Goal: Information Seeking & Learning: Learn about a topic

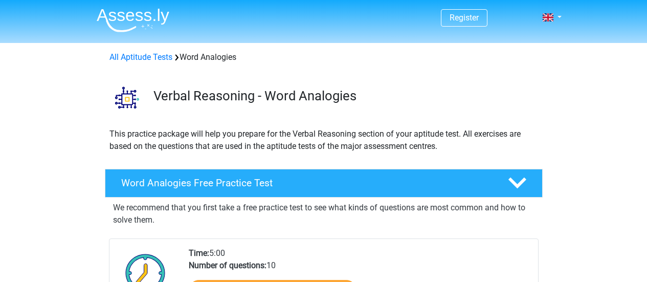
scroll to position [118, 0]
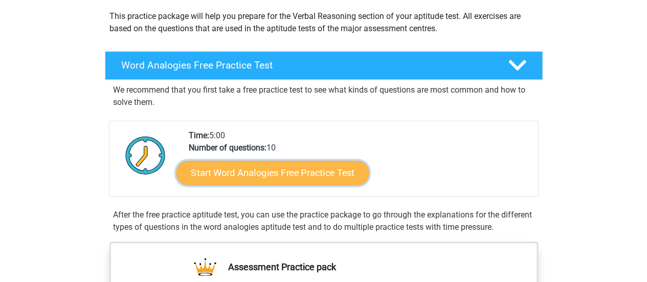
click at [269, 180] on link "Start Word Analogies Free Practice Test" at bounding box center [272, 172] width 193 height 25
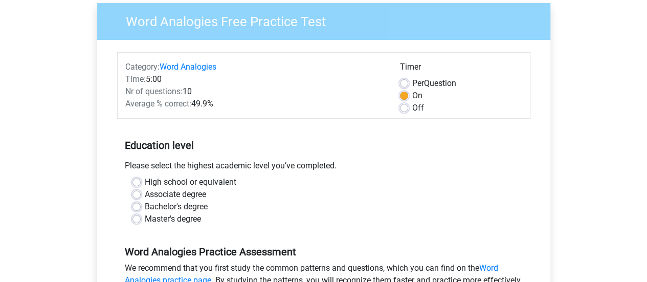
scroll to position [126, 0]
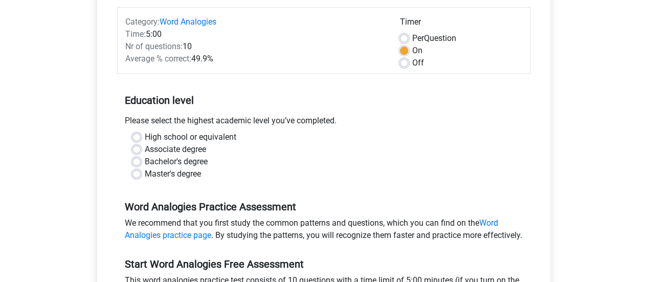
click at [145, 136] on label "High school or equivalent" at bounding box center [191, 137] width 92 height 12
click at [135, 136] on input "High school or equivalent" at bounding box center [137, 136] width 8 height 10
radio input "true"
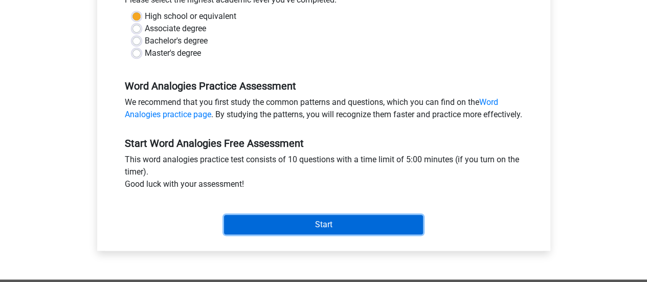
click at [323, 227] on input "Start" at bounding box center [323, 224] width 199 height 19
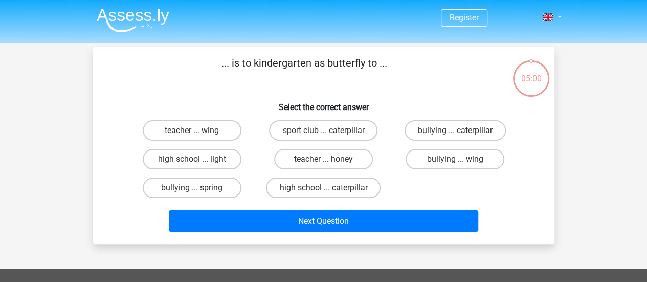
scroll to position [32, 0]
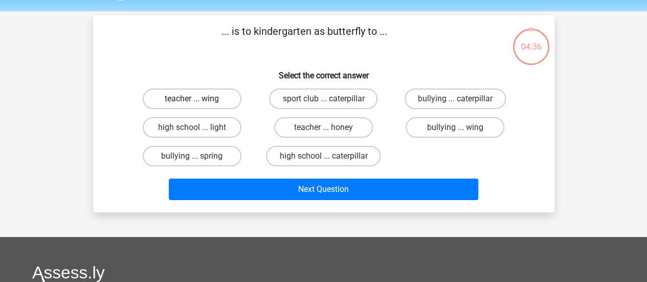
click at [205, 102] on label "teacher ... wing" at bounding box center [192, 99] width 99 height 20
click at [199, 102] on input "teacher ... wing" at bounding box center [195, 102] width 7 height 7
radio input "true"
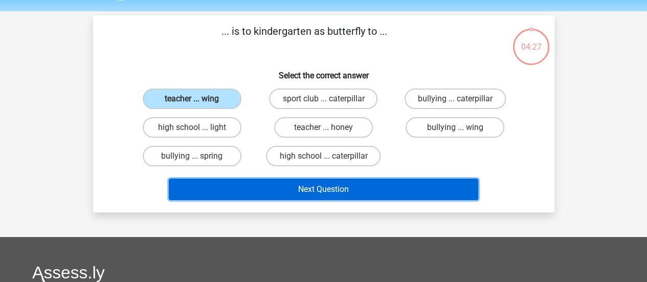
click at [323, 190] on button "Next Question" at bounding box center [324, 189] width 310 height 21
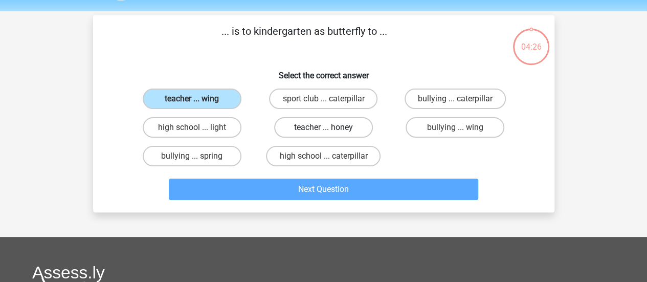
scroll to position [47, 0]
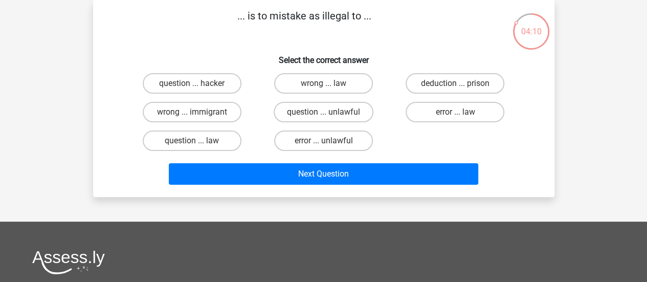
click at [326, 144] on input "error ... unlawful" at bounding box center [326, 144] width 7 height 7
radio input "true"
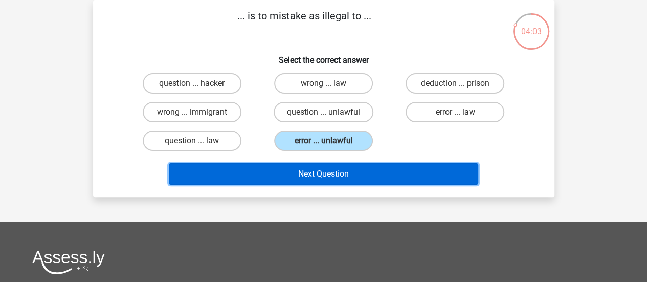
click at [319, 168] on button "Next Question" at bounding box center [324, 173] width 310 height 21
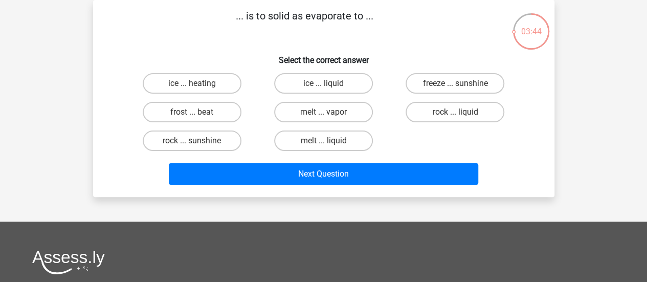
click at [458, 112] on input "rock ... liquid" at bounding box center [458, 115] width 7 height 7
radio input "true"
click at [458, 112] on input "rock ... liquid" at bounding box center [458, 115] width 7 height 7
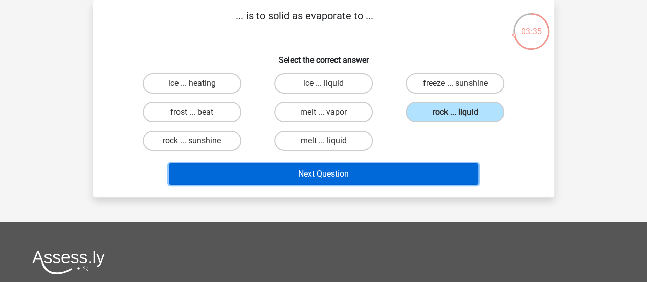
click at [327, 171] on button "Next Question" at bounding box center [324, 173] width 310 height 21
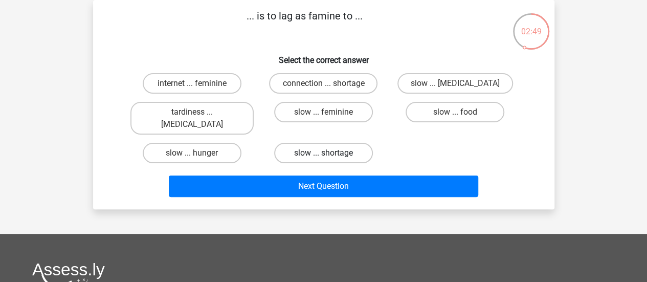
click at [339, 143] on label "slow ... shortage" at bounding box center [323, 153] width 99 height 20
click at [330, 153] on input "slow ... shortage" at bounding box center [326, 156] width 7 height 7
radio input "true"
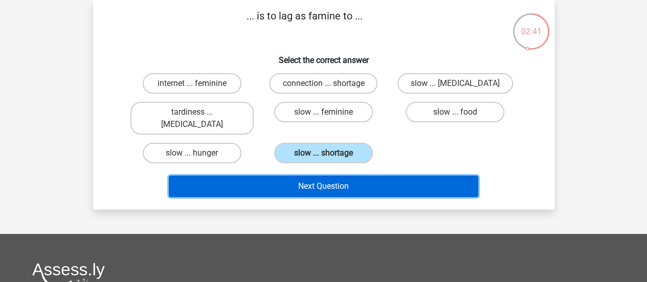
click at [330, 176] on button "Next Question" at bounding box center [324, 186] width 310 height 21
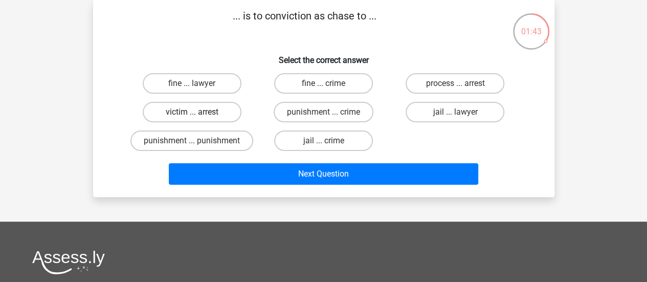
click at [188, 114] on label "victim ... arrest" at bounding box center [192, 112] width 99 height 20
click at [192, 114] on input "victim ... arrest" at bounding box center [195, 115] width 7 height 7
radio input "true"
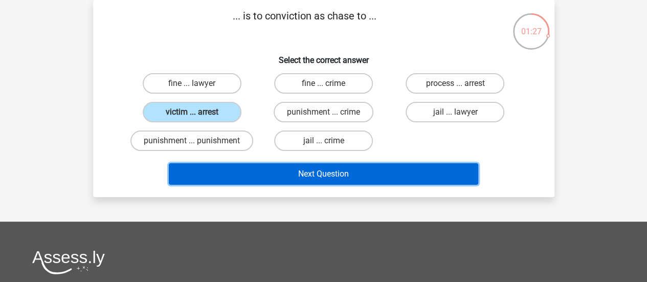
click at [312, 178] on button "Next Question" at bounding box center [324, 173] width 310 height 21
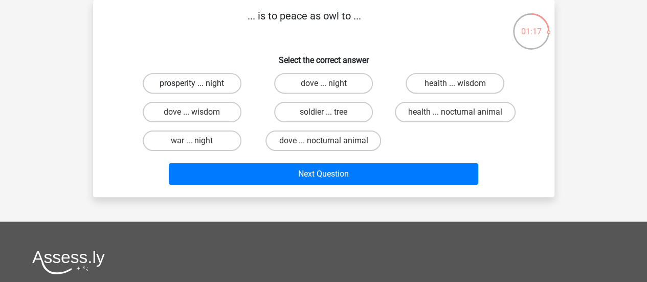
click at [188, 83] on label "prosperity ... night" at bounding box center [192, 83] width 99 height 20
click at [192, 83] on input "prosperity ... night" at bounding box center [195, 86] width 7 height 7
radio input "true"
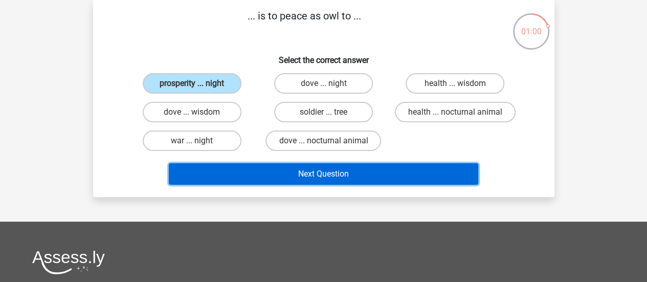
click at [320, 174] on button "Next Question" at bounding box center [324, 173] width 310 height 21
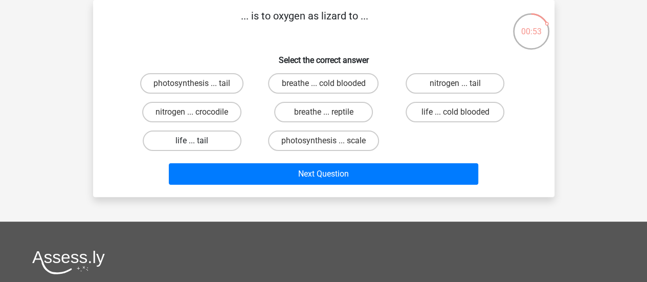
click at [202, 138] on label "life ... tail" at bounding box center [192, 140] width 99 height 20
click at [199, 141] on input "life ... tail" at bounding box center [195, 144] width 7 height 7
radio input "true"
click at [346, 112] on label "breathe ... reptile" at bounding box center [323, 112] width 99 height 20
click at [330, 112] on input "breathe ... reptile" at bounding box center [326, 115] width 7 height 7
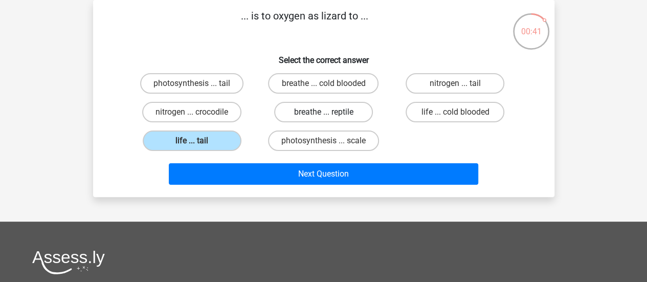
radio input "true"
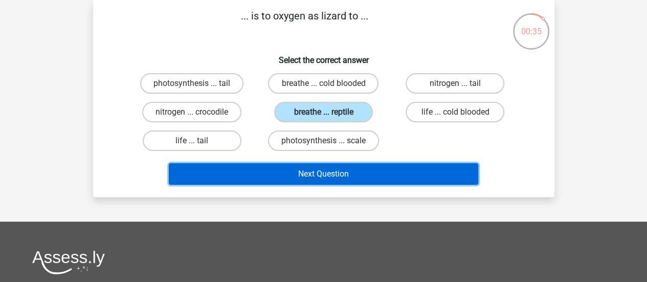
click at [327, 179] on button "Next Question" at bounding box center [324, 173] width 310 height 21
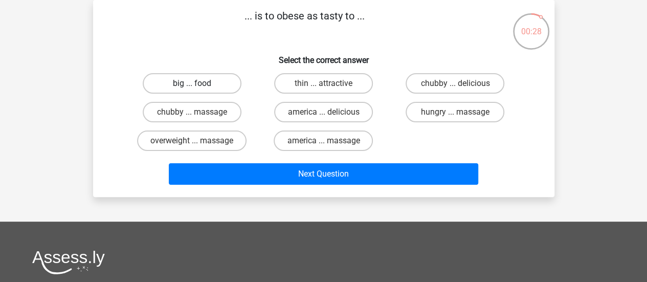
click at [205, 80] on label "big ... food" at bounding box center [192, 83] width 99 height 20
click at [199, 83] on input "big ... food" at bounding box center [195, 86] width 7 height 7
radio input "true"
click at [428, 84] on label "chubby ... delicious" at bounding box center [455, 83] width 99 height 20
click at [455, 84] on input "chubby ... delicious" at bounding box center [458, 86] width 7 height 7
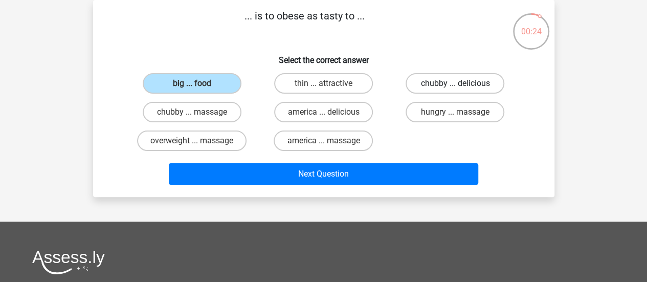
radio input "true"
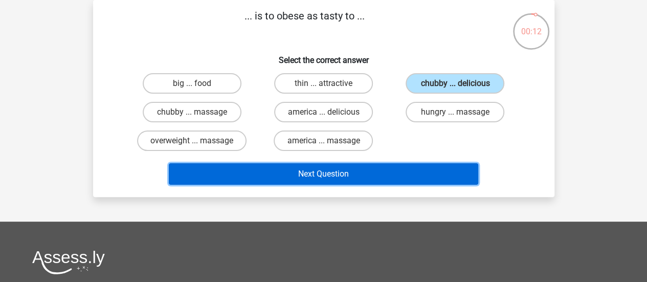
click at [338, 176] on button "Next Question" at bounding box center [324, 173] width 310 height 21
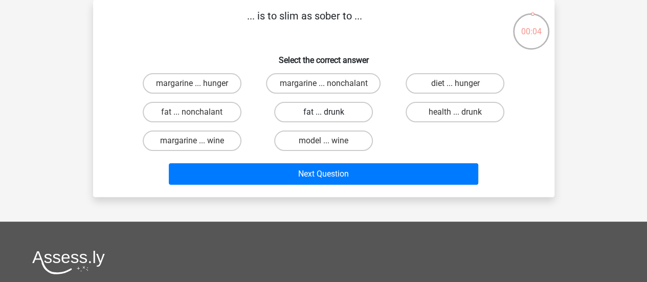
click at [335, 108] on label "fat ... drunk" at bounding box center [323, 112] width 99 height 20
click at [330, 112] on input "fat ... drunk" at bounding box center [326, 115] width 7 height 7
radio input "true"
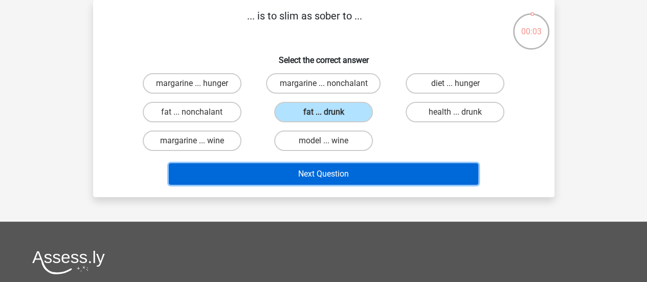
click at [305, 176] on button "Next Question" at bounding box center [324, 173] width 310 height 21
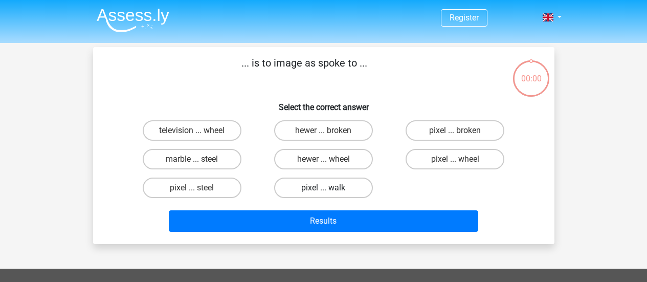
scroll to position [47, 0]
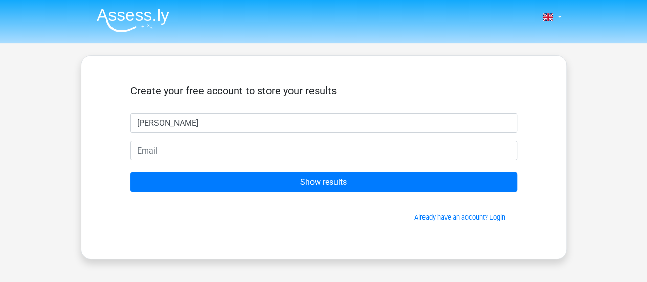
type input "[PERSON_NAME]"
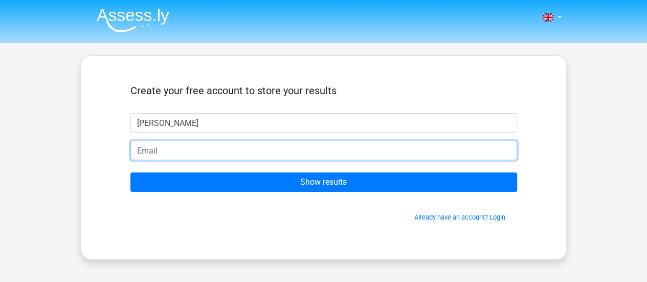
click at [280, 150] on input "email" at bounding box center [323, 150] width 387 height 19
type input "[EMAIL_ADDRESS][DOMAIN_NAME]"
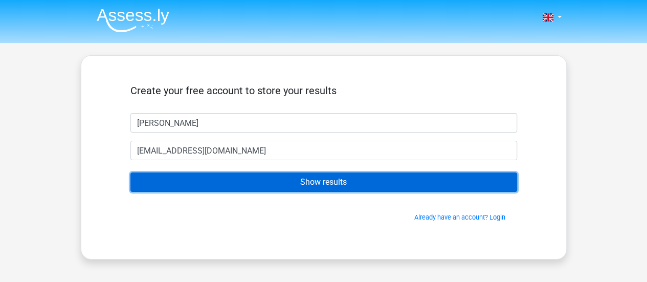
click at [289, 182] on input "Show results" at bounding box center [323, 181] width 387 height 19
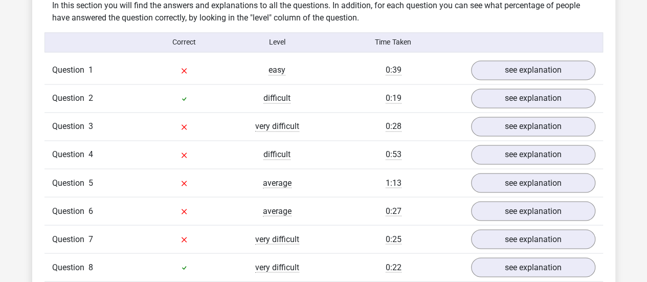
scroll to position [813, 0]
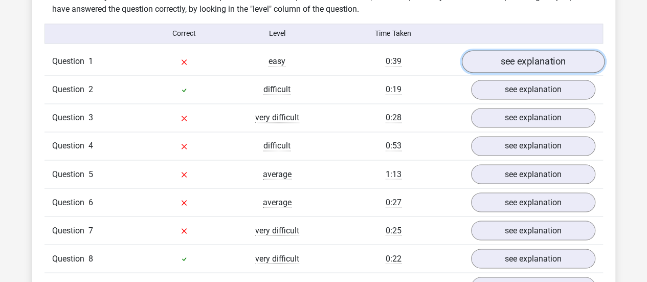
click at [523, 65] on link "see explanation" at bounding box center [533, 61] width 143 height 23
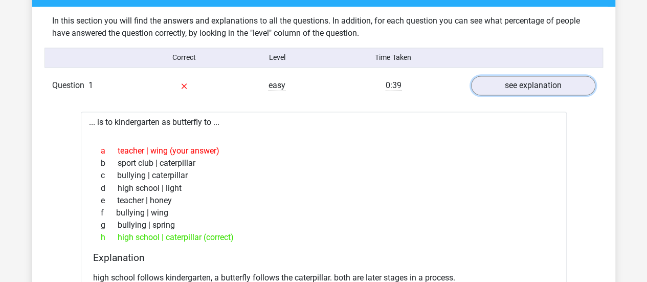
scroll to position [780, 0]
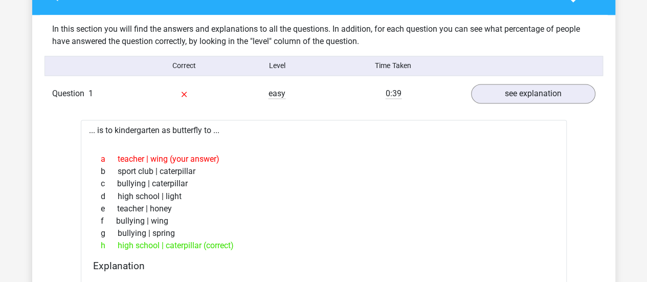
click at [519, 103] on div "Question 1 easy 0:39 see explanation" at bounding box center [324, 94] width 559 height 28
click at [519, 90] on link "see explanation" at bounding box center [533, 93] width 143 height 23
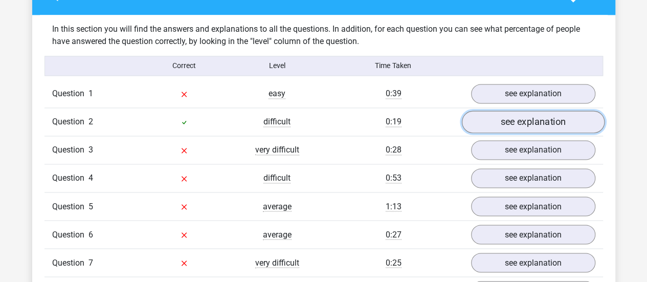
click at [522, 122] on link "see explanation" at bounding box center [533, 122] width 143 height 23
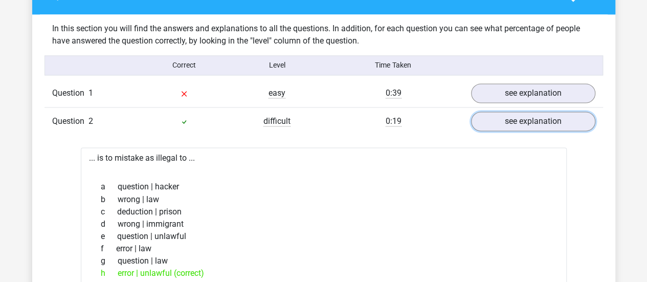
scroll to position [781, 0]
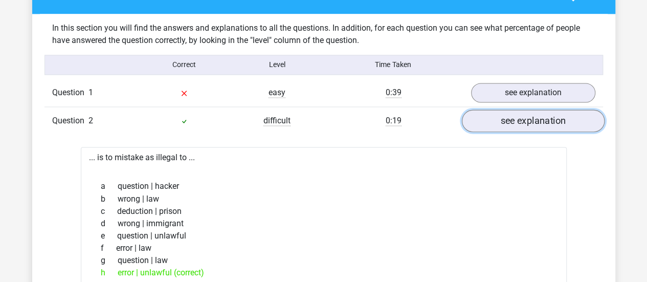
click at [544, 116] on link "see explanation" at bounding box center [533, 121] width 143 height 23
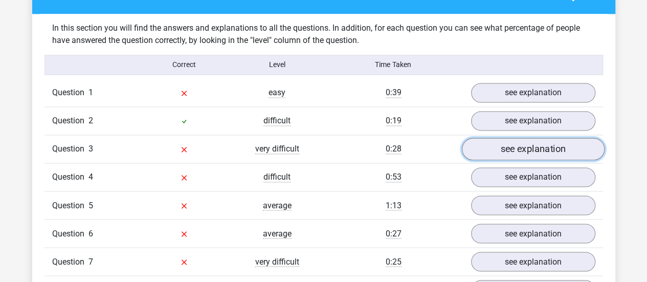
click at [528, 143] on link "see explanation" at bounding box center [533, 149] width 143 height 23
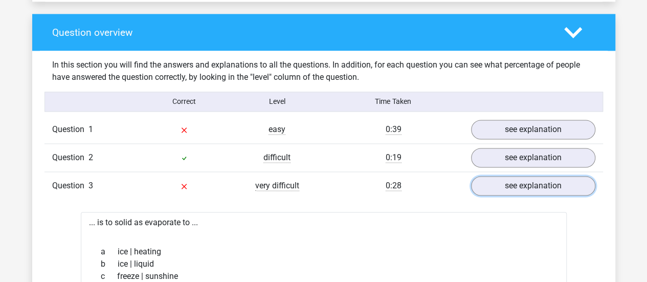
scroll to position [744, 0]
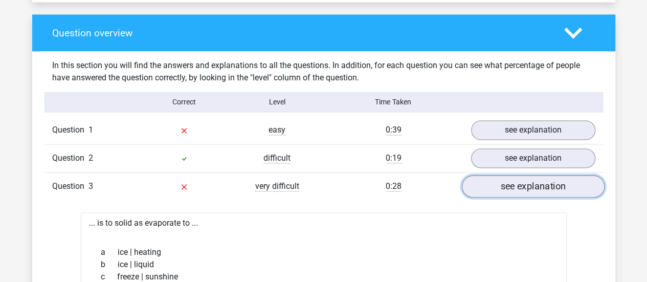
click at [519, 184] on link "see explanation" at bounding box center [533, 186] width 143 height 23
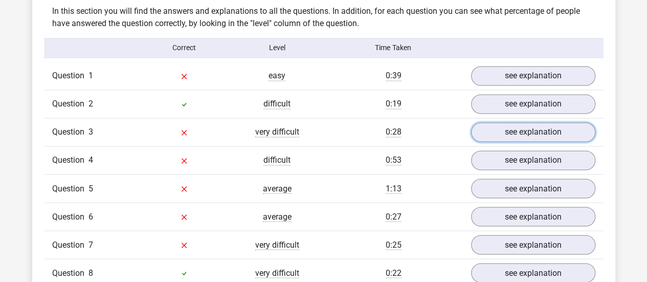
scroll to position [799, 0]
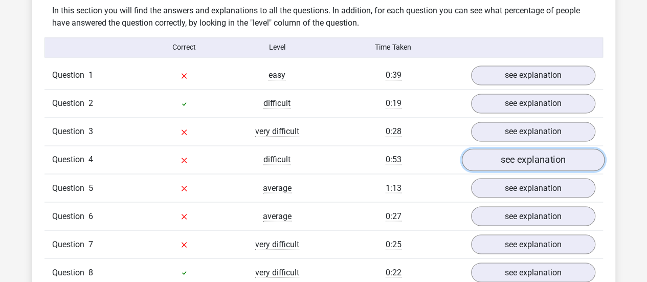
click at [514, 157] on link "see explanation" at bounding box center [533, 159] width 143 height 23
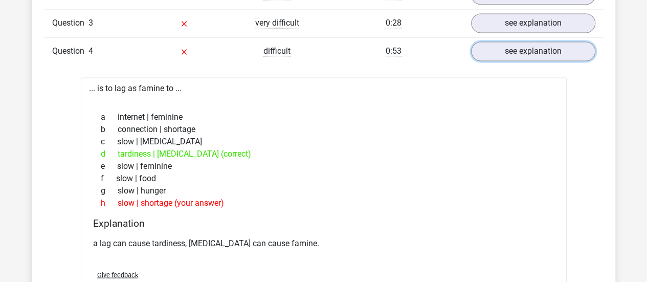
scroll to position [908, 0]
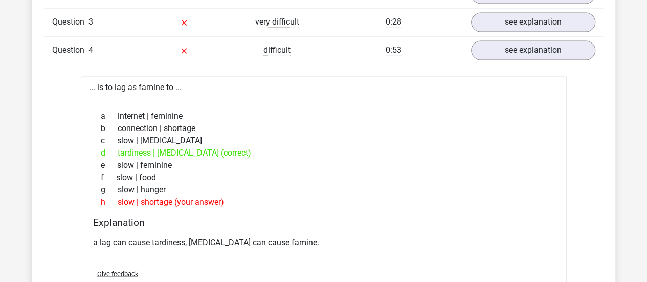
click at [168, 151] on div "d tardiness | malnutrition (correct)" at bounding box center [324, 152] width 462 height 12
copy div "malnutrition"
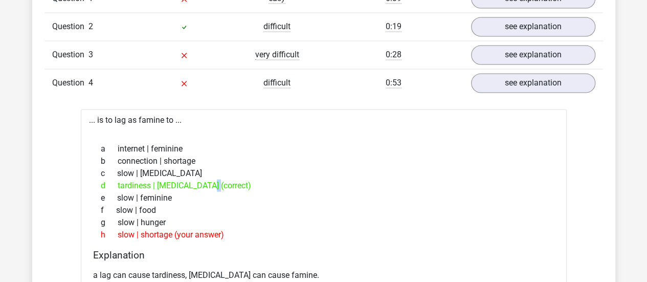
scroll to position [878, 0]
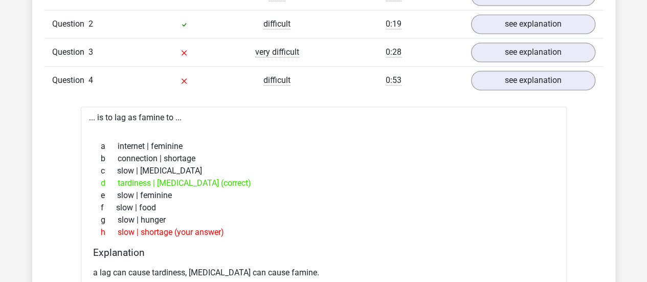
click at [156, 116] on div "... is to lag as famine to ... a internet | feminine b connection | shortage c …" at bounding box center [324, 221] width 486 height 231
click at [200, 179] on div "d tardiness | malnutrition (correct)" at bounding box center [324, 183] width 462 height 12
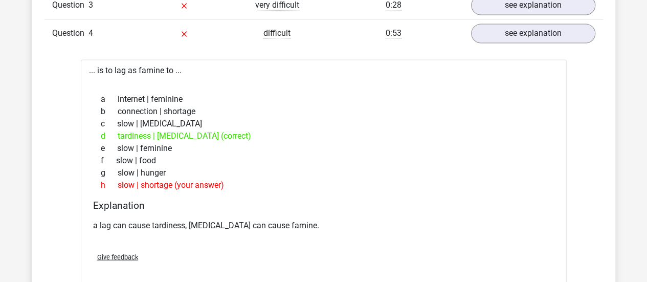
scroll to position [896, 0]
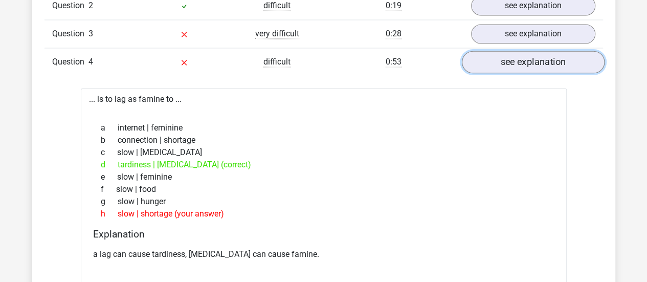
click at [521, 66] on link "see explanation" at bounding box center [533, 62] width 143 height 23
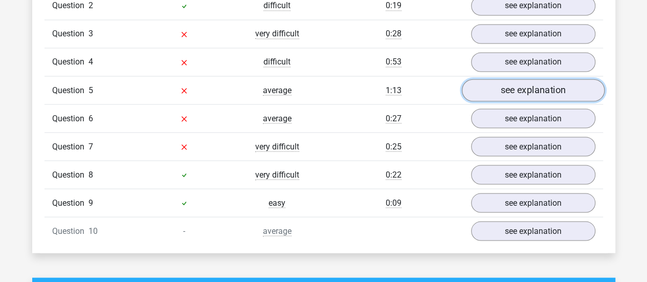
click at [510, 82] on link "see explanation" at bounding box center [533, 90] width 143 height 23
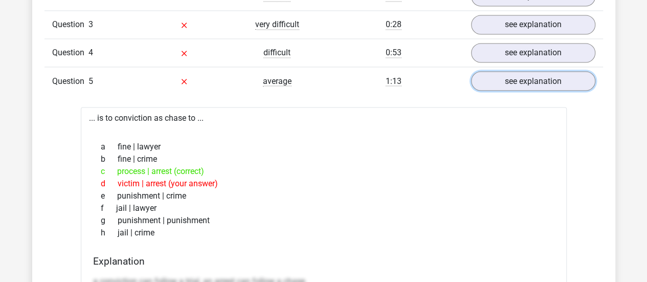
scroll to position [906, 0]
click at [540, 73] on link "see explanation" at bounding box center [533, 80] width 143 height 23
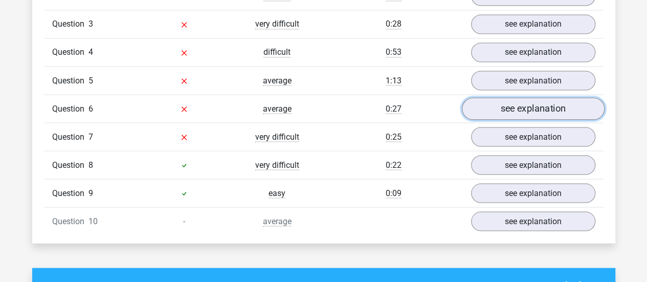
click at [524, 111] on link "see explanation" at bounding box center [533, 108] width 143 height 23
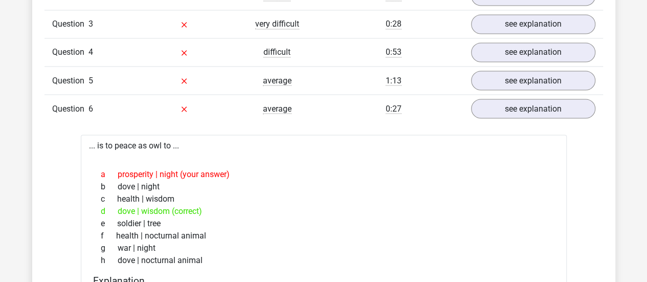
click at [160, 140] on div "... is to peace as owl to ... a prosperity | night (your answer) b dove | night…" at bounding box center [324, 250] width 486 height 231
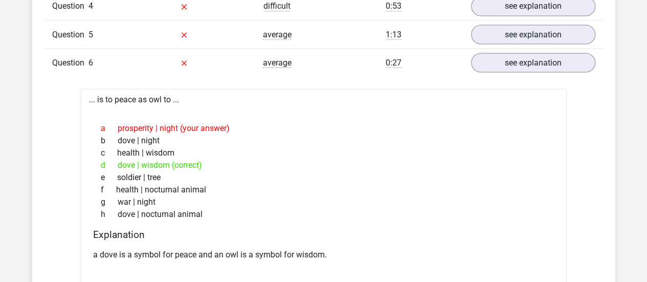
scroll to position [953, 0]
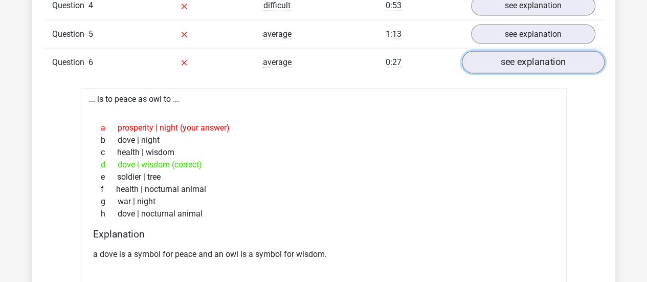
click at [513, 54] on link "see explanation" at bounding box center [533, 62] width 143 height 23
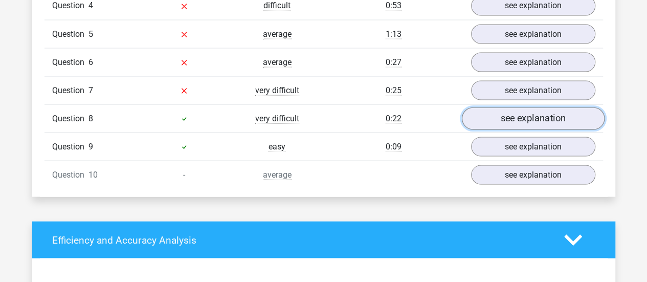
click at [501, 110] on link "see explanation" at bounding box center [533, 118] width 143 height 23
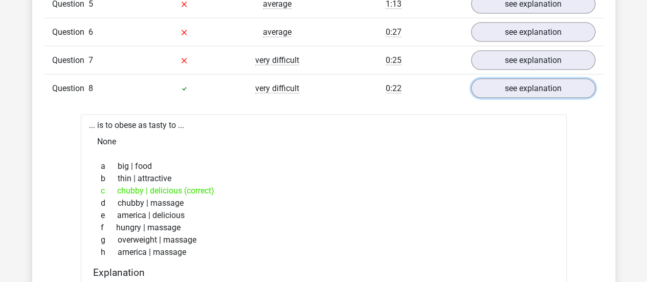
scroll to position [1003, 0]
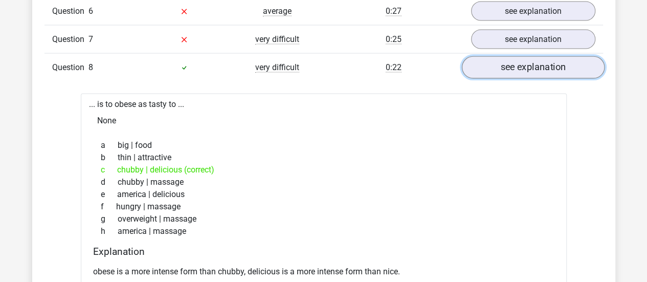
click at [533, 64] on link "see explanation" at bounding box center [533, 67] width 143 height 23
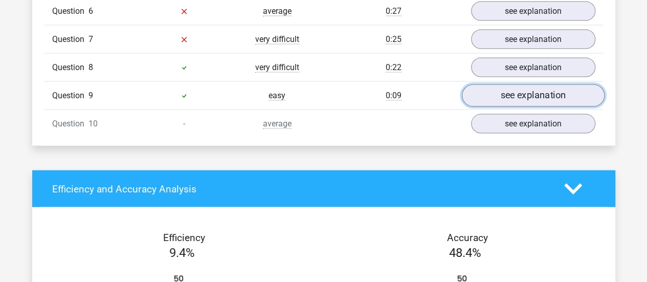
click at [522, 93] on link "see explanation" at bounding box center [533, 95] width 143 height 23
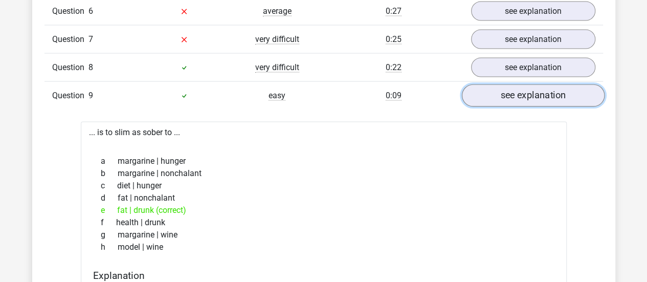
click at [485, 100] on link "see explanation" at bounding box center [533, 95] width 143 height 23
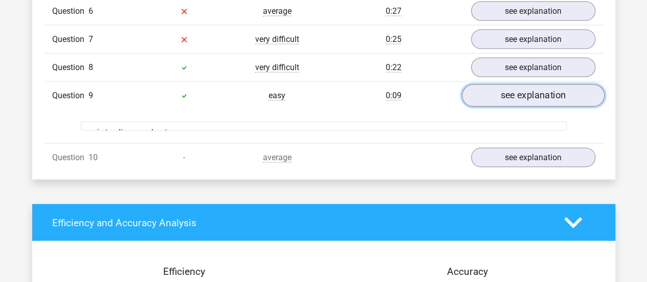
click at [485, 100] on link "see explanation" at bounding box center [533, 95] width 143 height 23
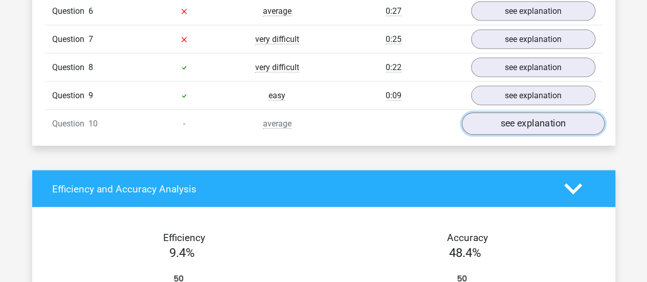
click at [504, 121] on link "see explanation" at bounding box center [533, 124] width 143 height 23
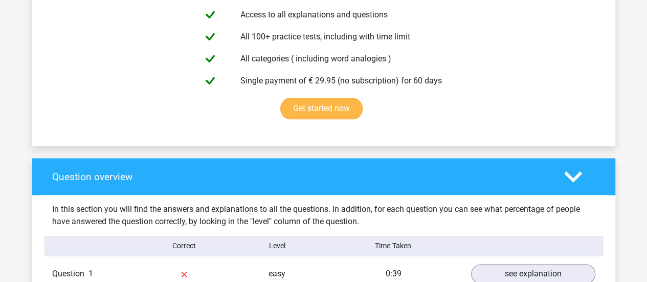
scroll to position [583, 0]
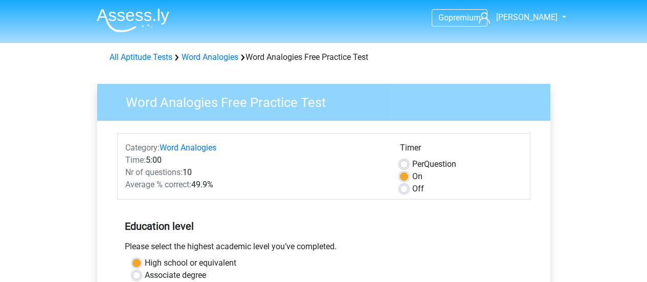
scroll to position [247, 0]
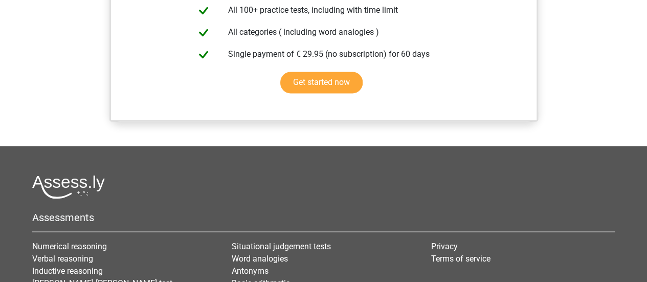
scroll to position [830, 0]
